Goal: Navigation & Orientation: Find specific page/section

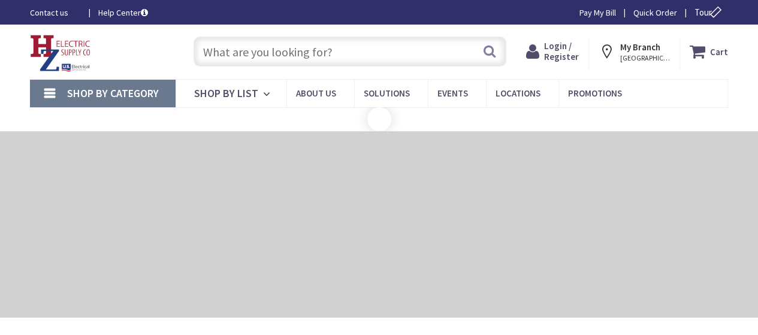
click at [635, 55] on span "[GEOGRAPHIC_DATA], [GEOGRAPHIC_DATA]" at bounding box center [645, 58] width 51 height 10
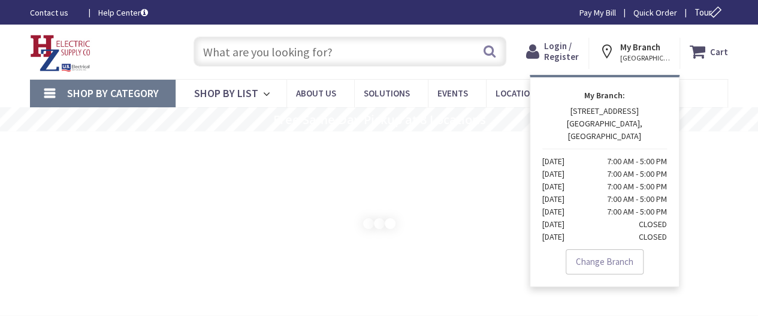
click at [608, 101] on strong "My Branch:" at bounding box center [604, 95] width 125 height 13
drag, startPoint x: 606, startPoint y: 94, endPoint x: 582, endPoint y: 98, distance: 24.3
click at [605, 94] on strong "My Branch:" at bounding box center [604, 95] width 125 height 13
click at [83, 147] on rs-slide at bounding box center [380, 223] width 758 height 184
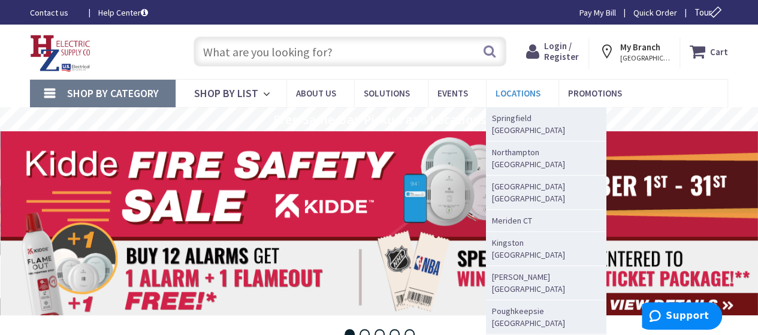
click at [486, 89] on link "Locations" at bounding box center [522, 93] width 73 height 27
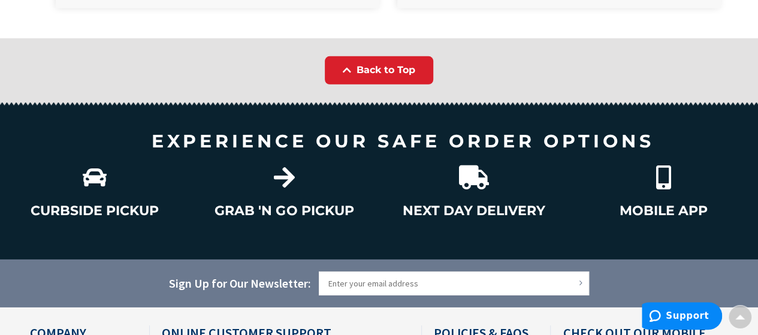
scroll to position [1728, 0]
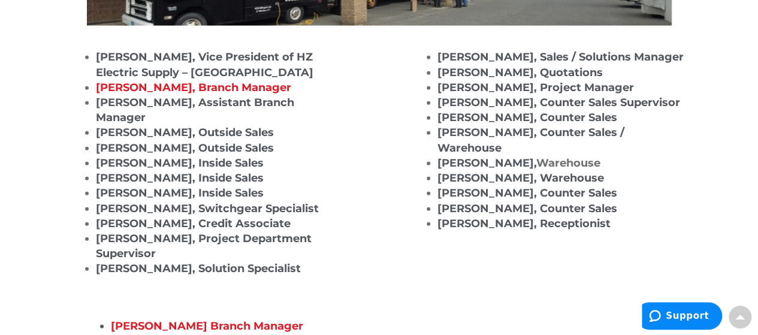
scroll to position [1558, 0]
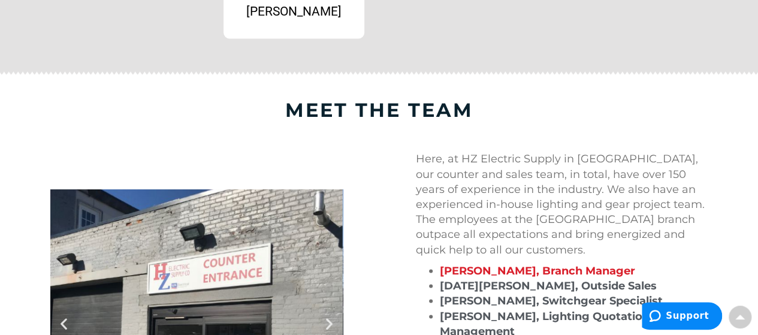
scroll to position [1249, 0]
